Goal: Transaction & Acquisition: Book appointment/travel/reservation

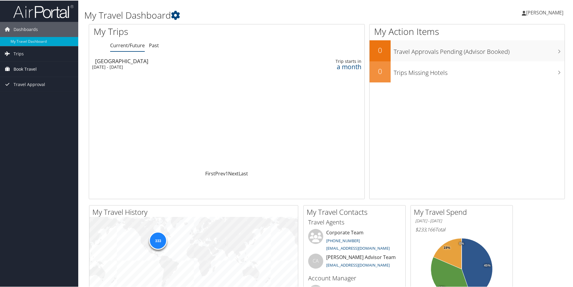
click at [33, 66] on span "Book Travel" at bounding box center [25, 68] width 23 height 15
click at [40, 97] on link "Book/Manage Online Trips" at bounding box center [39, 98] width 78 height 9
